Goal: Information Seeking & Learning: Learn about a topic

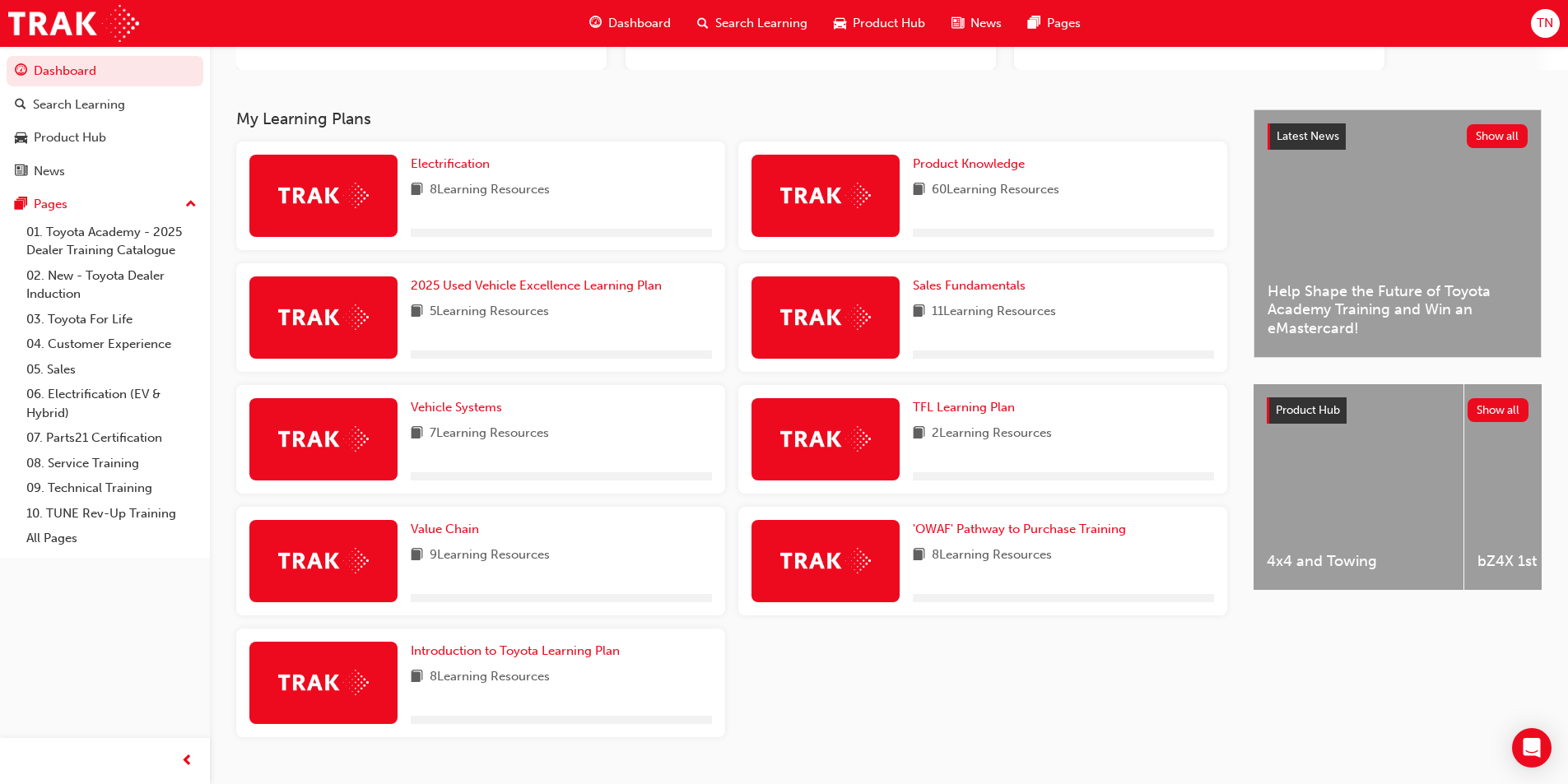
scroll to position [266, 0]
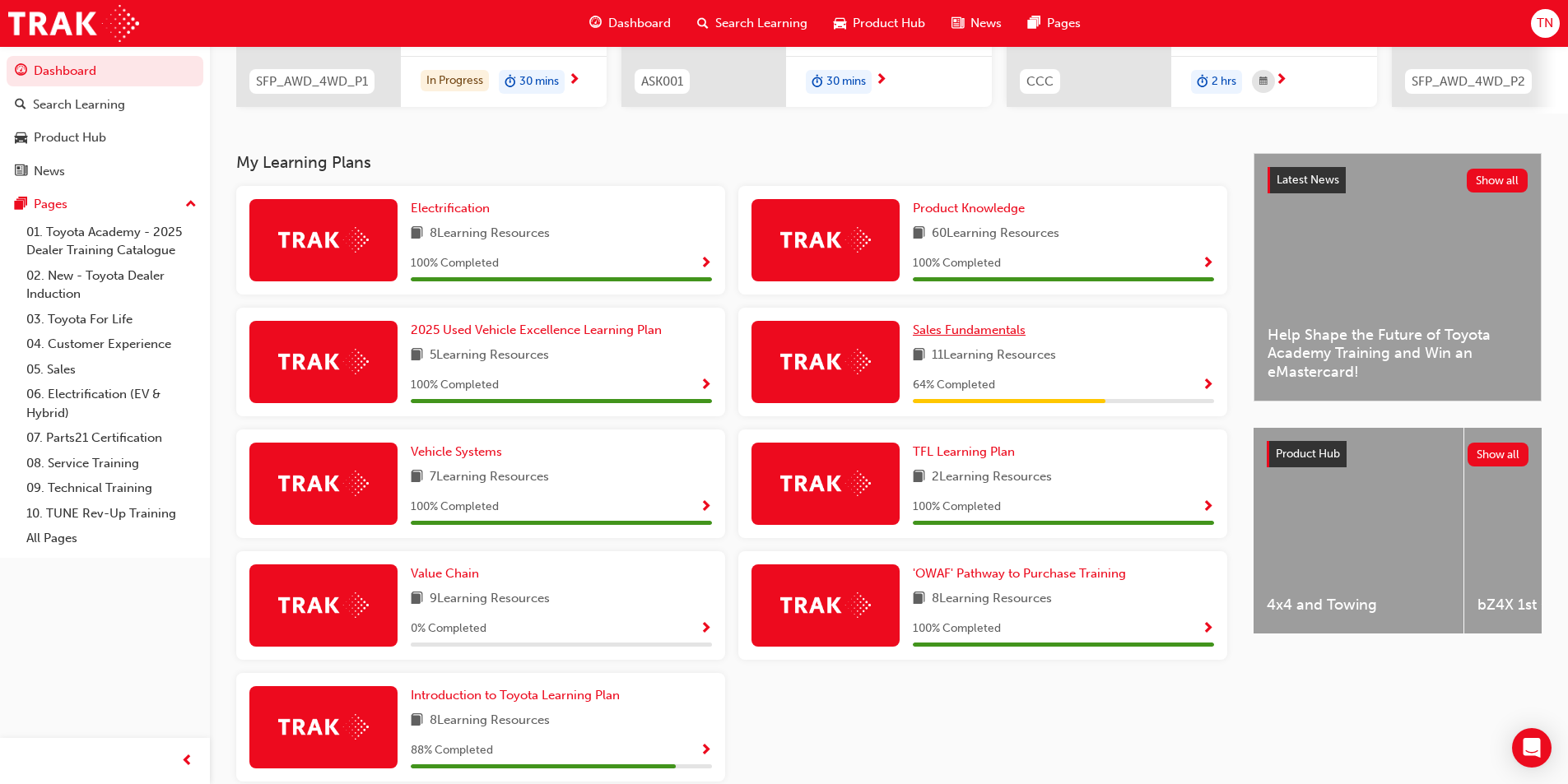
click at [988, 335] on span "Sales Fundamentals" at bounding box center [968, 330] width 113 height 15
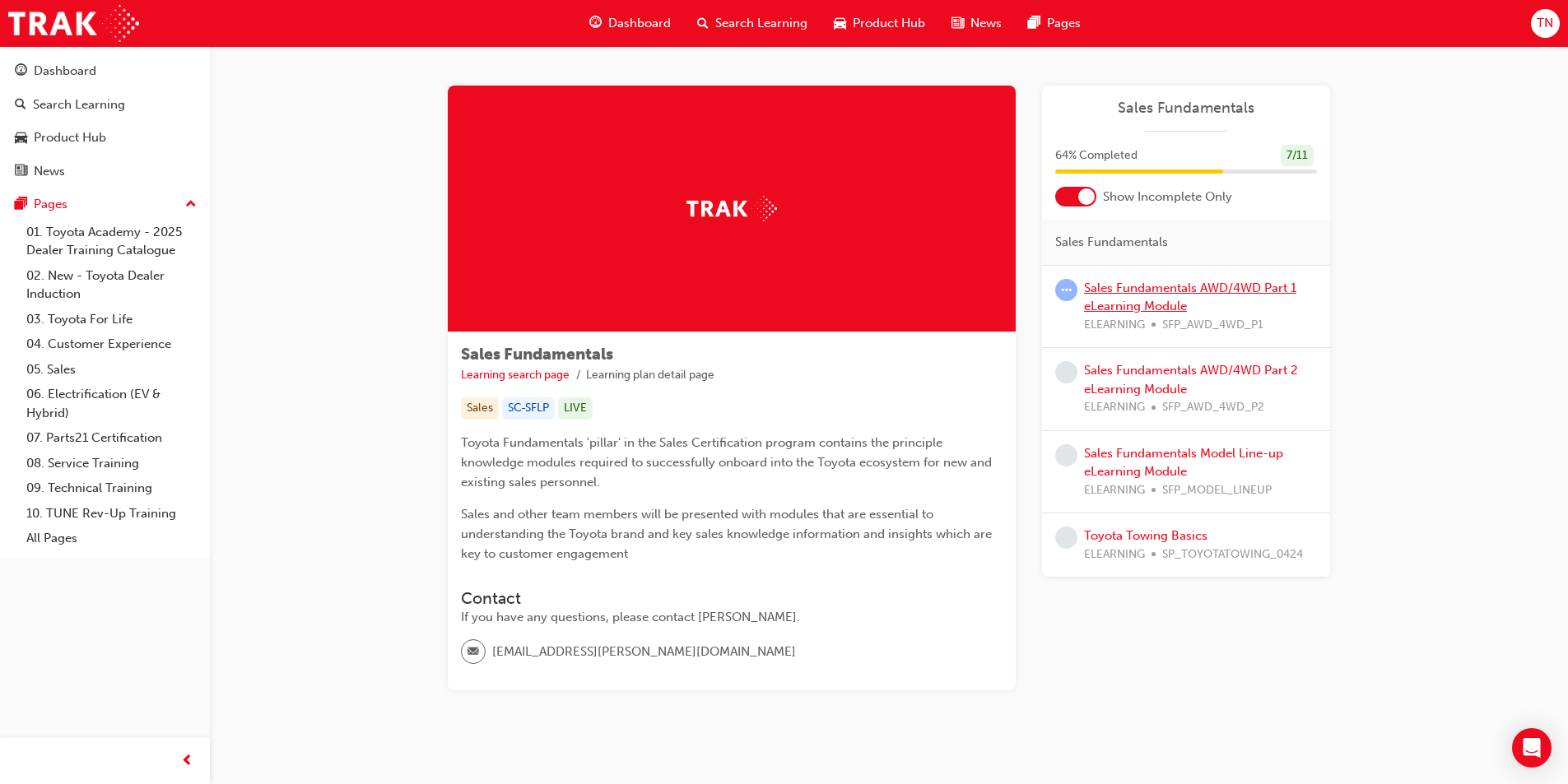
drag, startPoint x: 1113, startPoint y: 303, endPoint x: 1095, endPoint y: 300, distance: 18.2
drag, startPoint x: 1095, startPoint y: 300, endPoint x: 1289, endPoint y: 286, distance: 194.5
click at [1289, 286] on link "Sales Fundamentals AWD/4WD Part 1 eLearning Module" at bounding box center [1190, 297] width 212 height 34
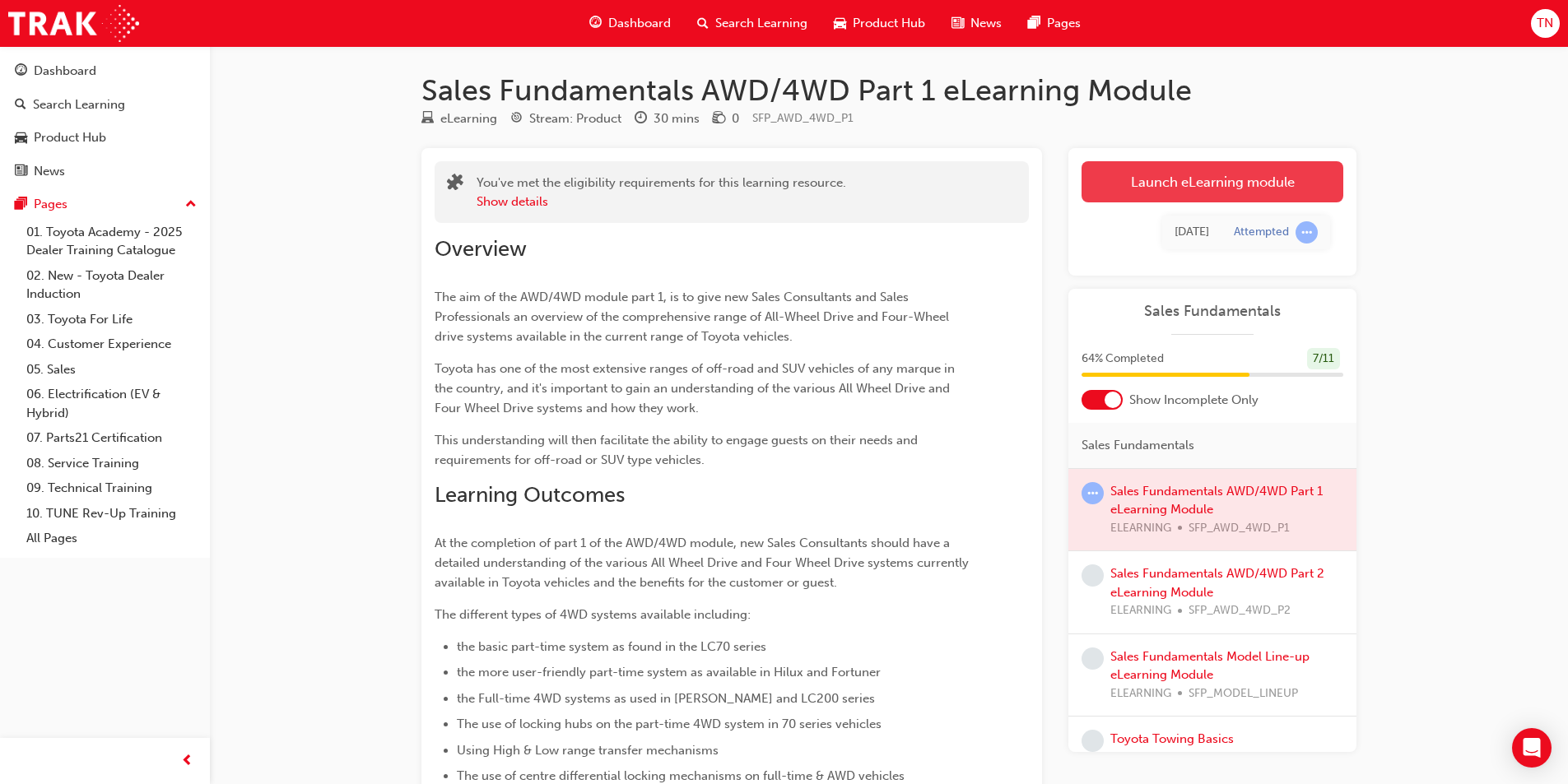
click at [1178, 180] on link "Launch eLearning module" at bounding box center [1211, 182] width 261 height 41
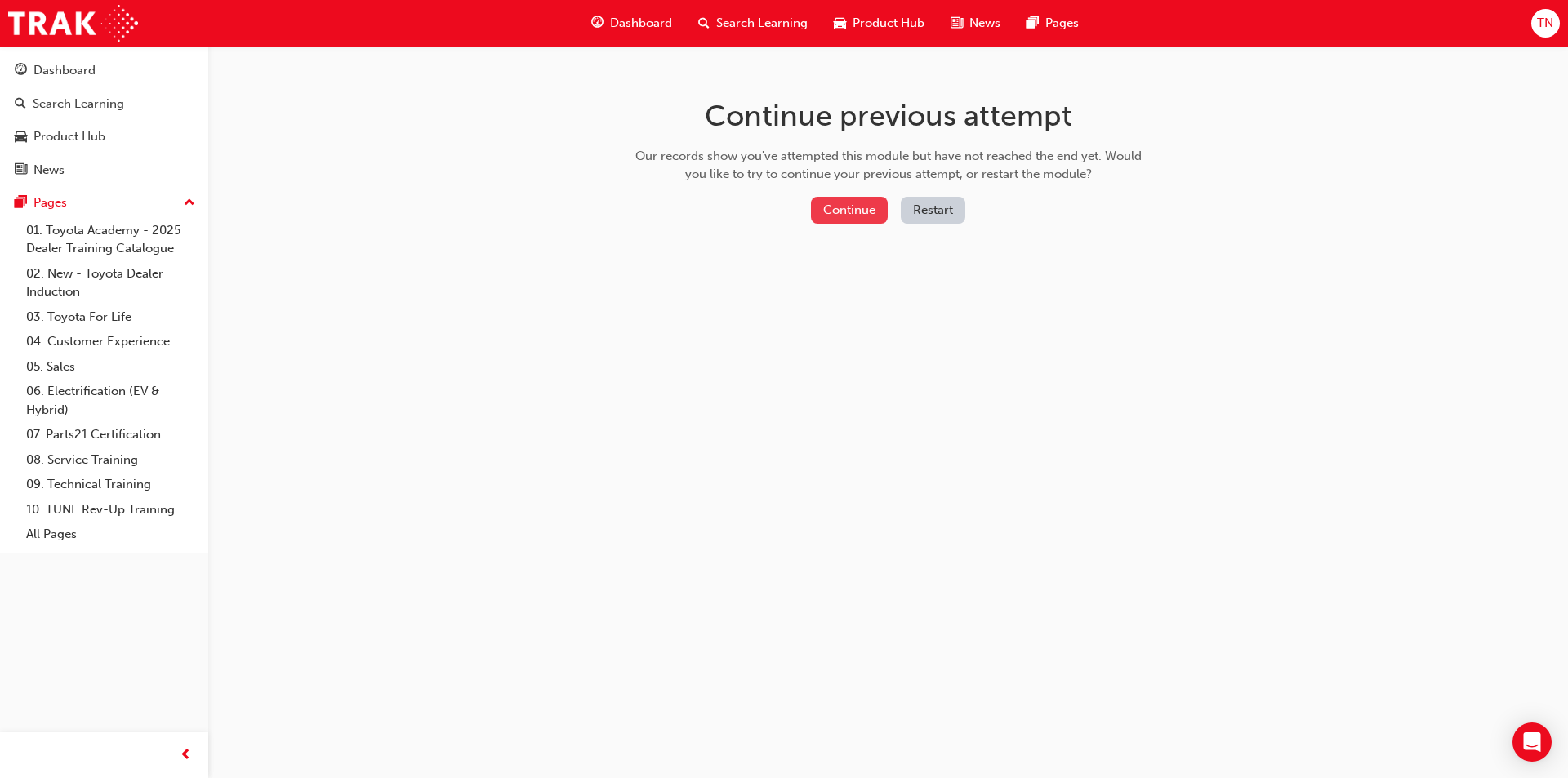
click at [846, 214] on button "Continue" at bounding box center [849, 210] width 77 height 27
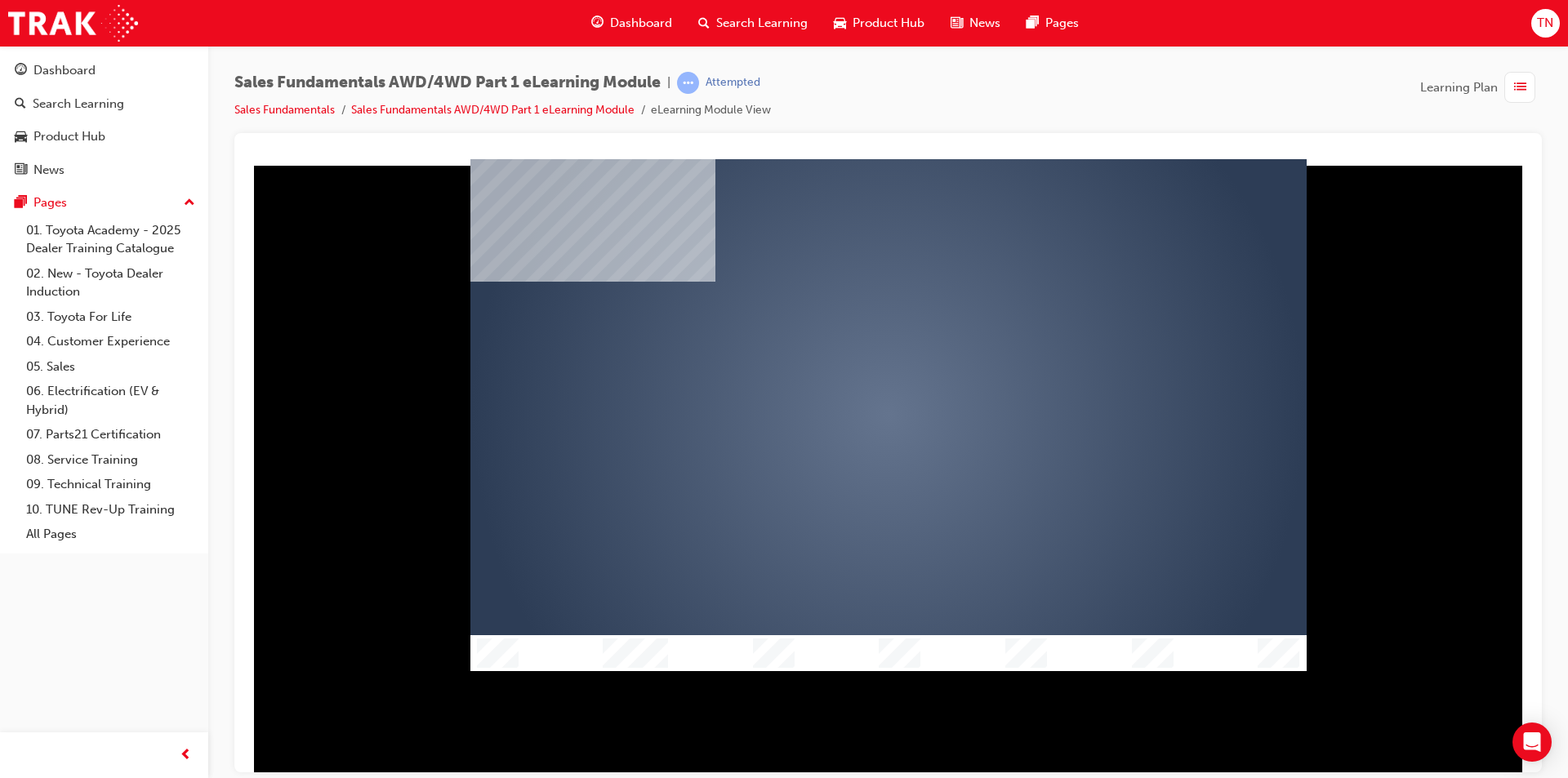
drag, startPoint x: 895, startPoint y: 409, endPoint x: 866, endPoint y: 428, distance: 34.7
drag, startPoint x: 866, startPoint y: 428, endPoint x: 1433, endPoint y: 469, distance: 568.5
click at [1433, 469] on div at bounding box center [888, 465] width 1282 height 613
